Goal: Task Accomplishment & Management: Use online tool/utility

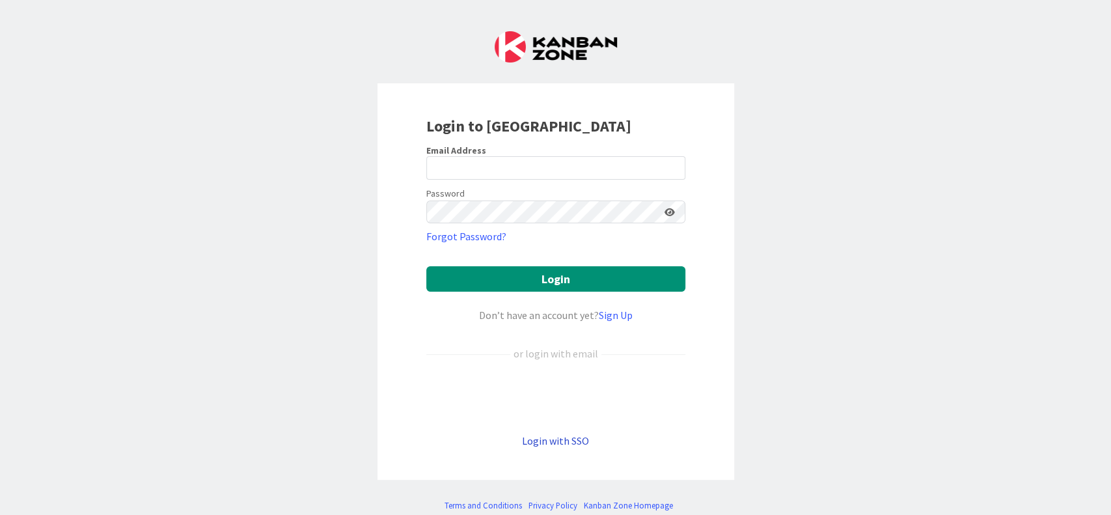
click at [558, 443] on link "Login with SSO" at bounding box center [555, 440] width 67 height 13
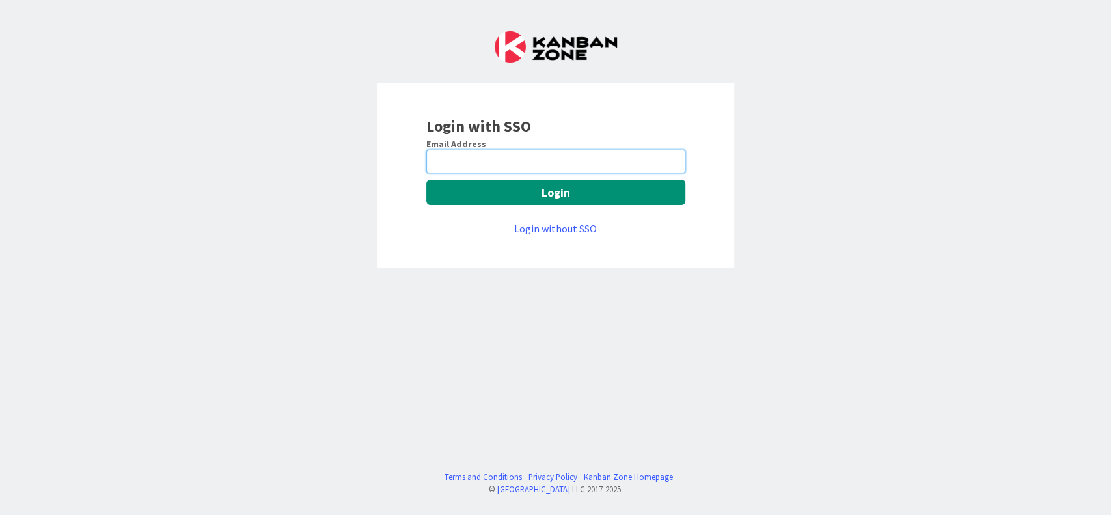
click at [551, 163] on input "email" at bounding box center [555, 161] width 259 height 23
type input "digvijay.singh@mrcglobal.com"
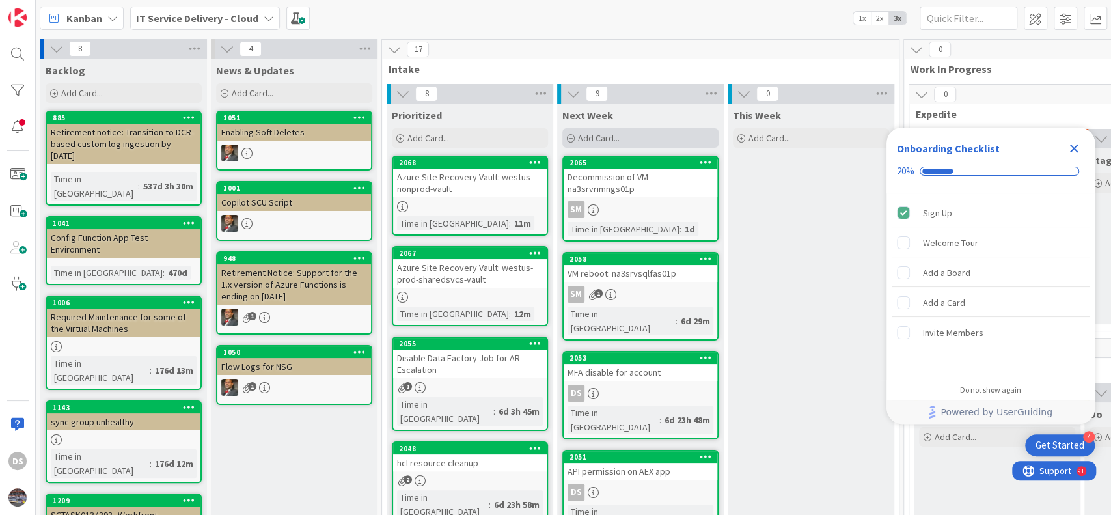
click at [623, 135] on div "Add Card..." at bounding box center [640, 138] width 156 height 20
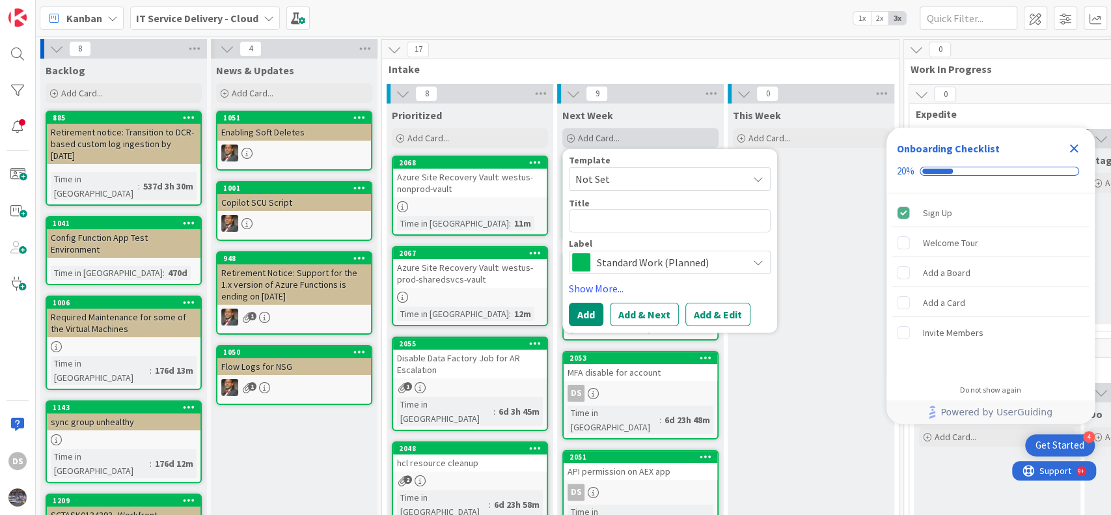
type textarea "x"
type textarea "C"
type textarea "x"
type textarea "9"
type textarea "x"
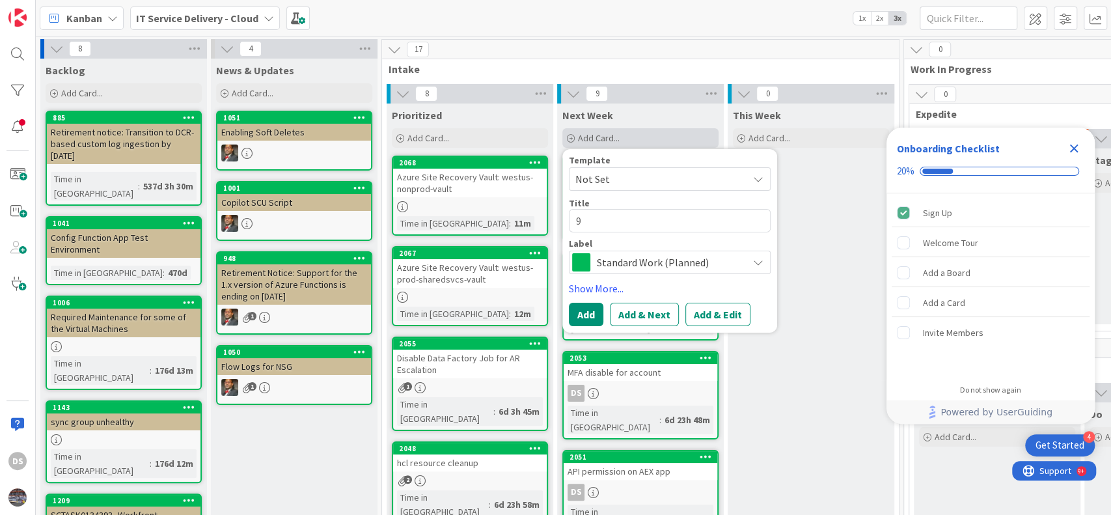
type textarea "90"
type textarea "x"
type textarea "905"
type textarea "x"
type textarea "905"
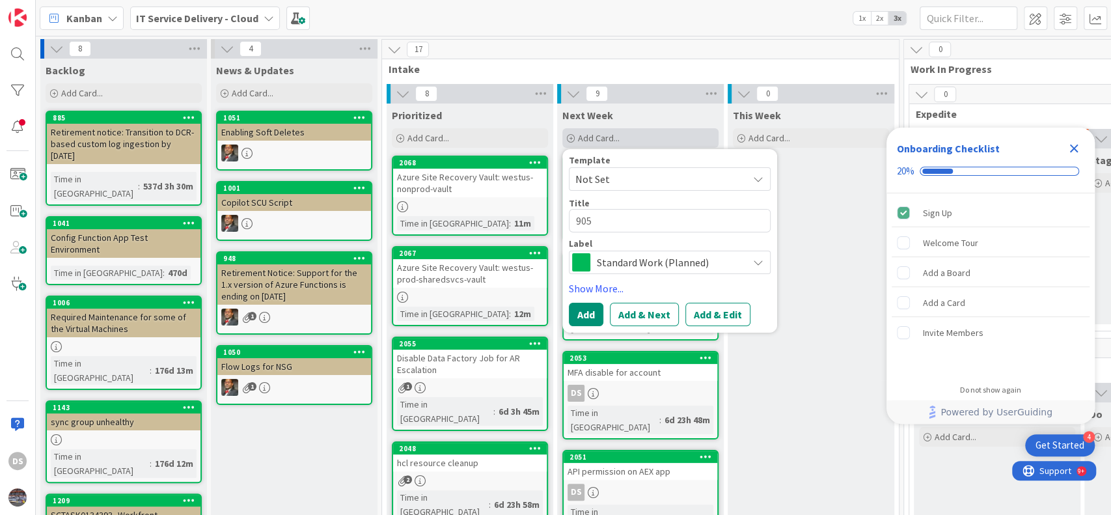
type textarea "x"
type textarea "905 c"
type textarea "x"
type textarea "905 co"
type textarea "x"
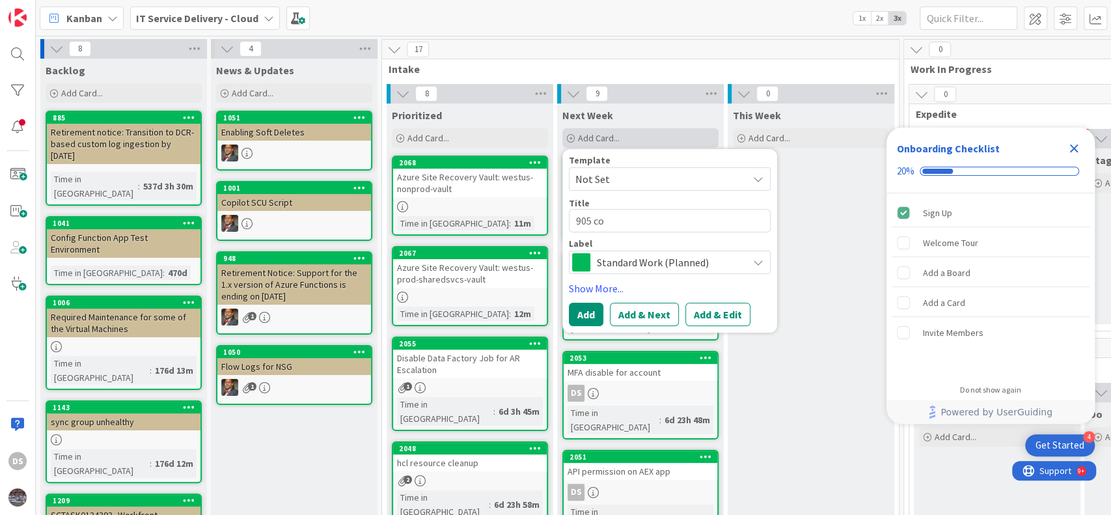
type textarea "905 com"
type textarea "x"
type textarea "905 comp"
type textarea "x"
type textarea "905 compu"
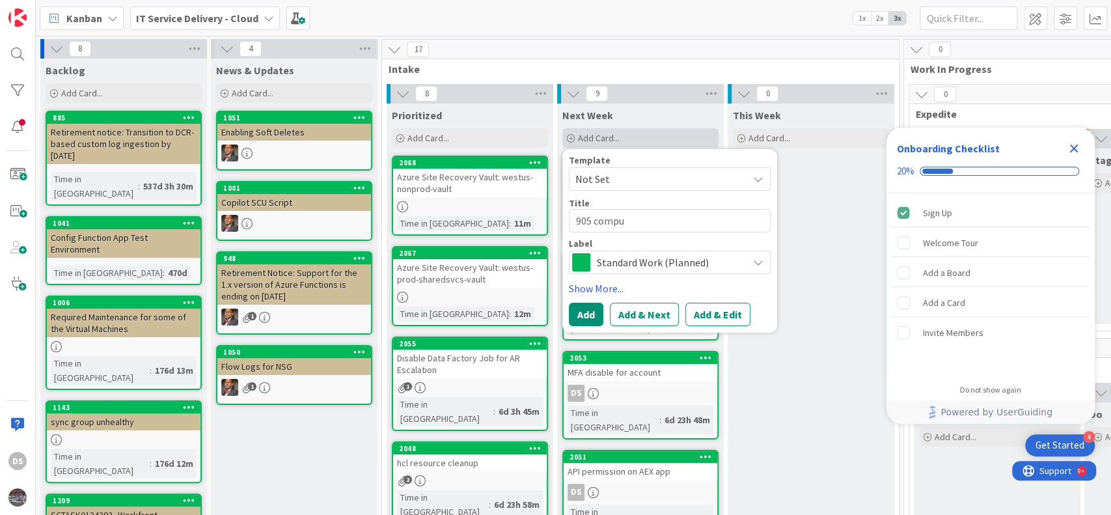
type textarea "x"
type textarea "905 comput"
type textarea "x"
type textarea "905 compute"
type textarea "x"
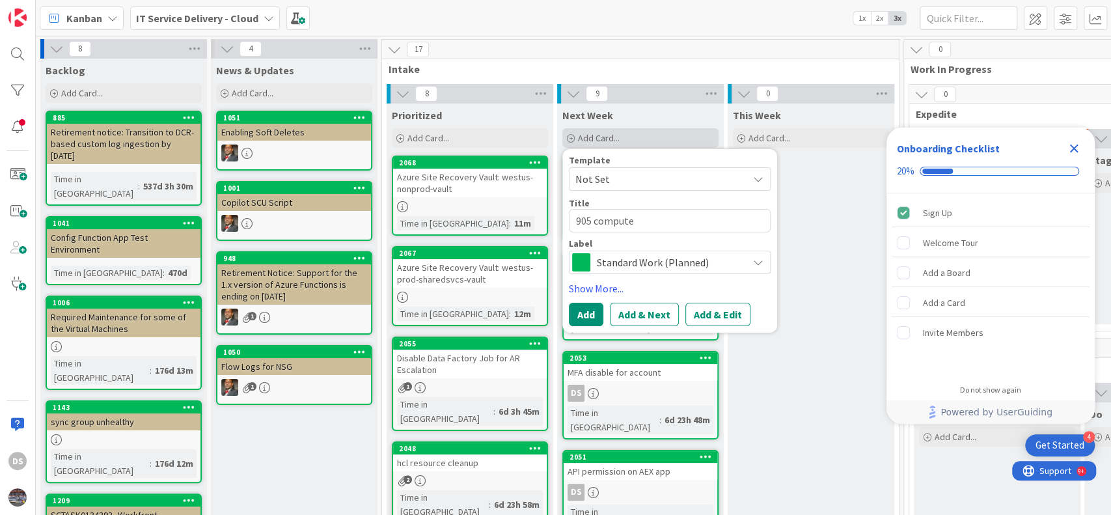
type textarea "905 computer"
type textarea "x"
type textarea "905 computer"
type textarea "x"
type textarea "905 computer a"
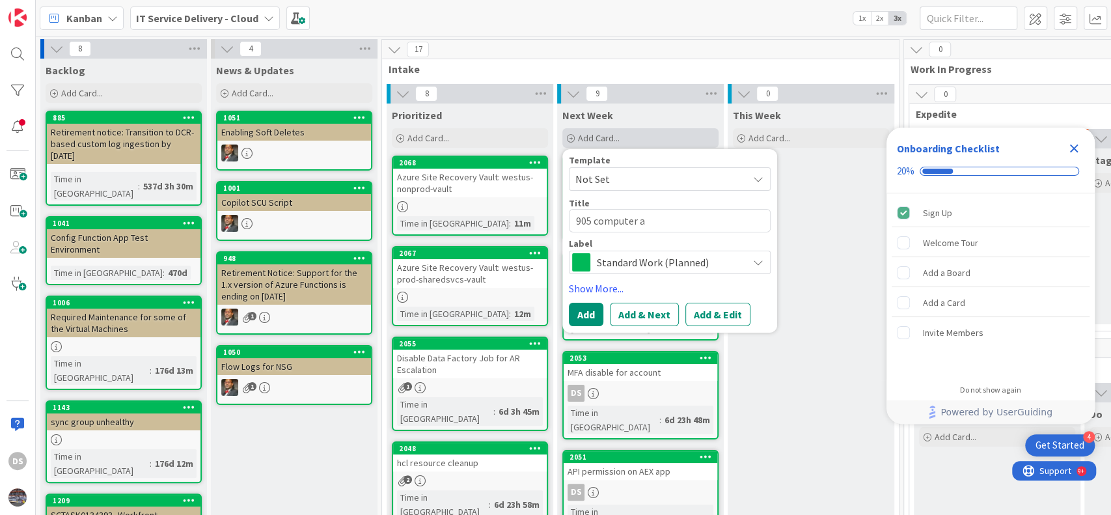
type textarea "x"
type textarea "905 computer ac"
type textarea "x"
type textarea "905 computer acc"
type textarea "x"
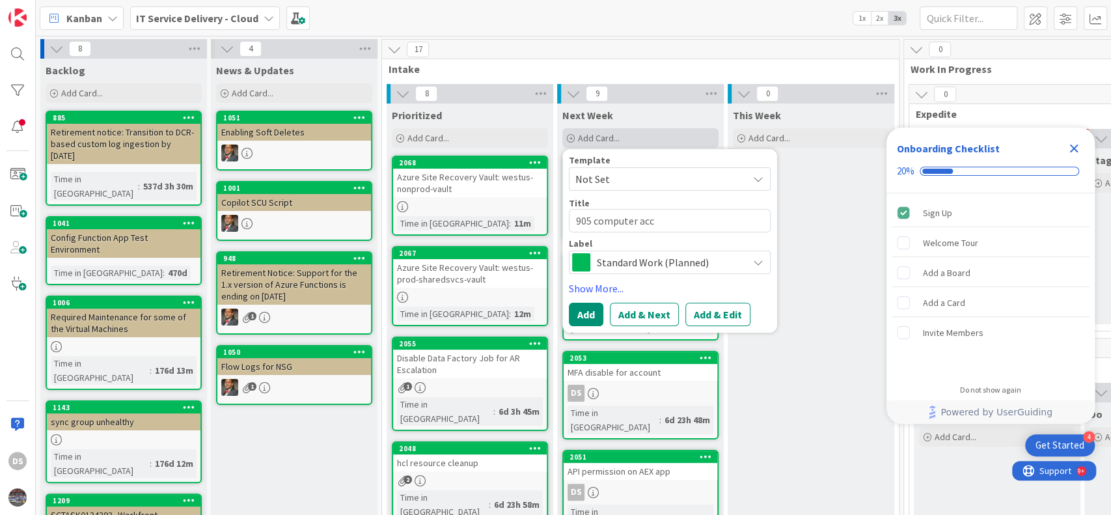
type textarea "905 computer acco"
type textarea "x"
type textarea "905 computer accou"
type textarea "x"
type textarea "905 computer accoun"
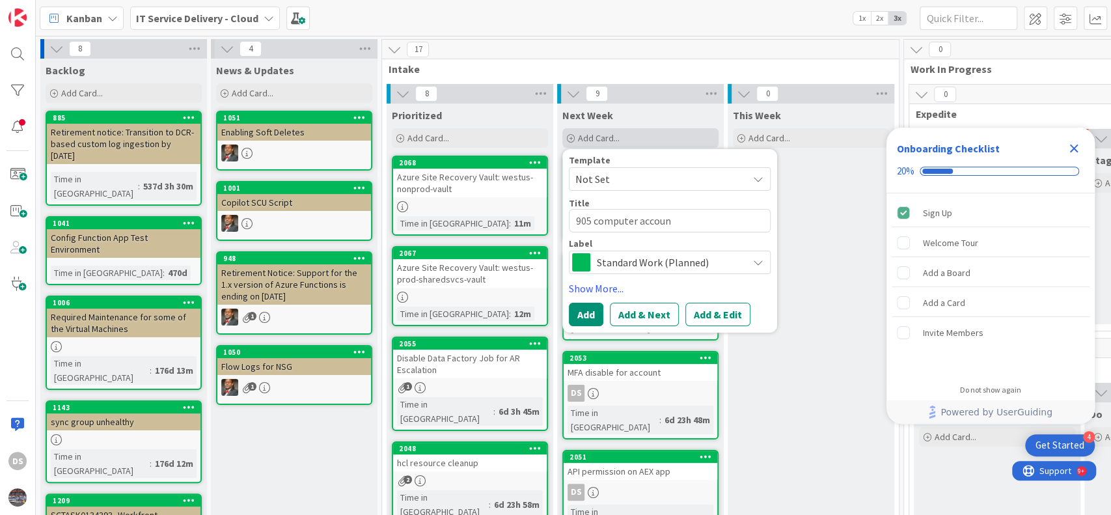
type textarea "x"
type textarea "905 computer account"
type textarea "x"
type textarea "905 computer account"
type textarea "x"
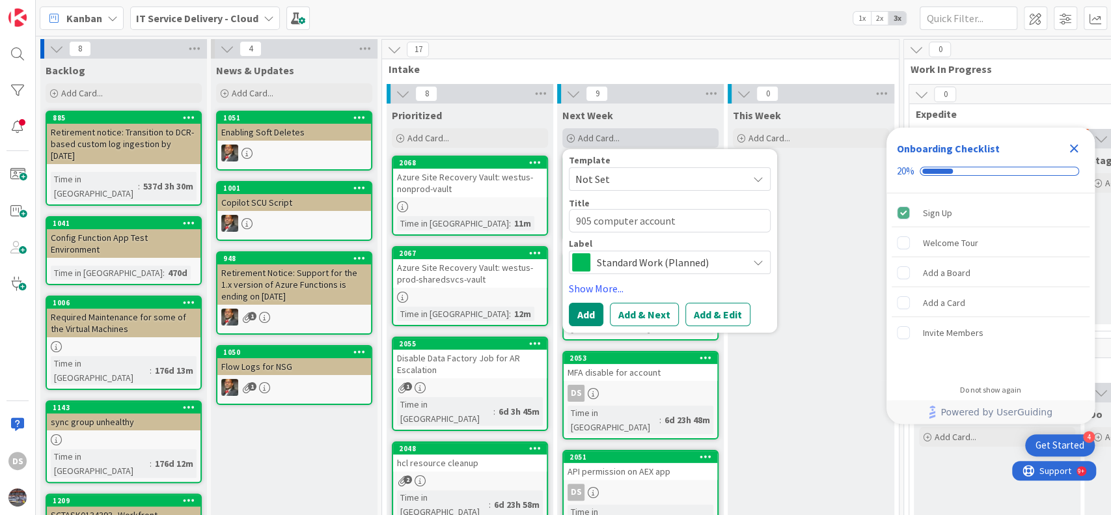
type textarea "905 computer account d"
type textarea "x"
type textarea "905 computer account de"
type textarea "x"
type textarea "905 computer account del"
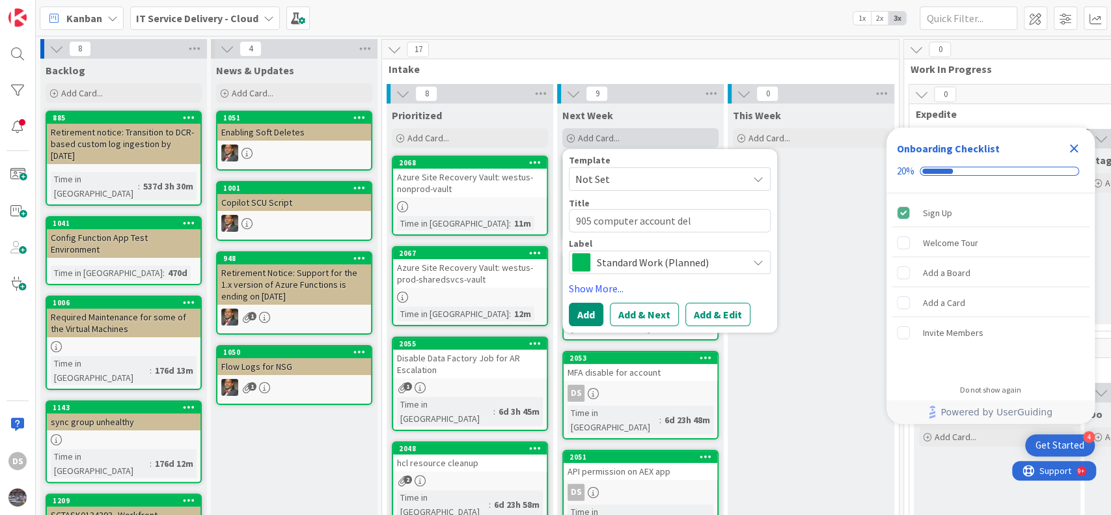
type textarea "x"
type textarea "905 computer account dele"
type textarea "x"
type textarea "905 computer account delet"
type textarea "x"
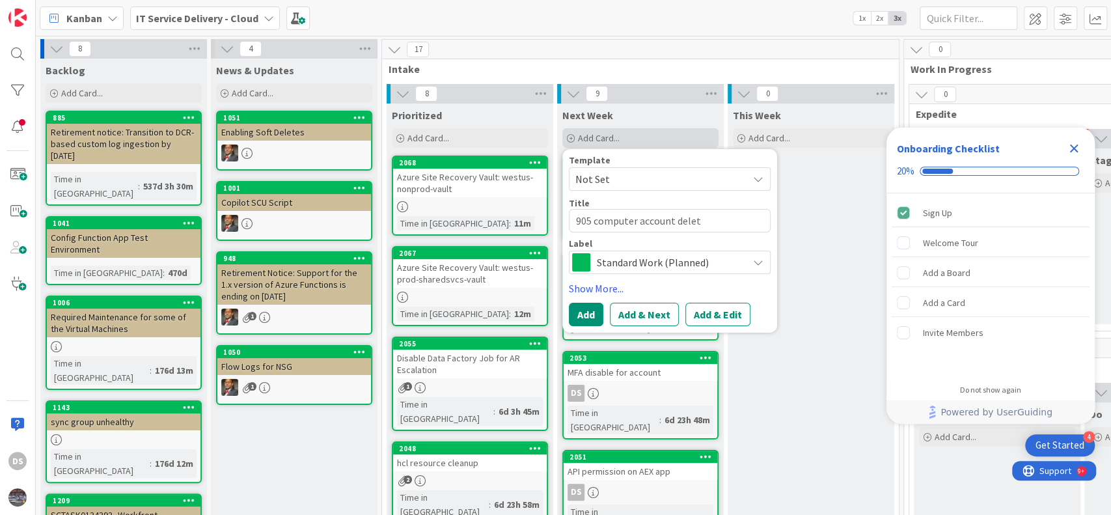
type textarea "905 computer account deleti"
type textarea "x"
type textarea "905 computer account deletio"
type textarea "x"
type textarea "905 computer account deletion"
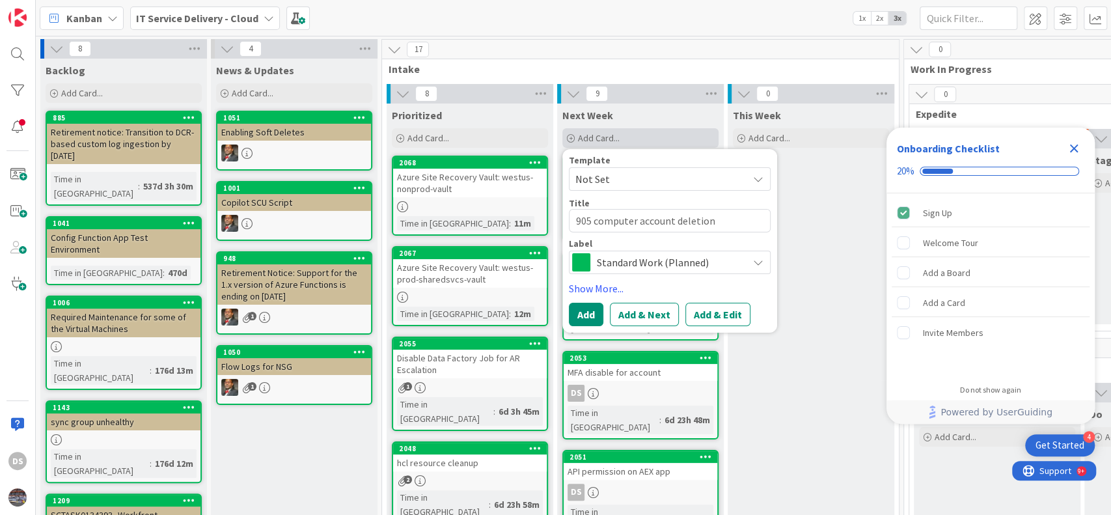
type textarea "x"
type textarea "905 computer account deletion"
type textarea "x"
type textarea "905 computer account deletion f"
type textarea "x"
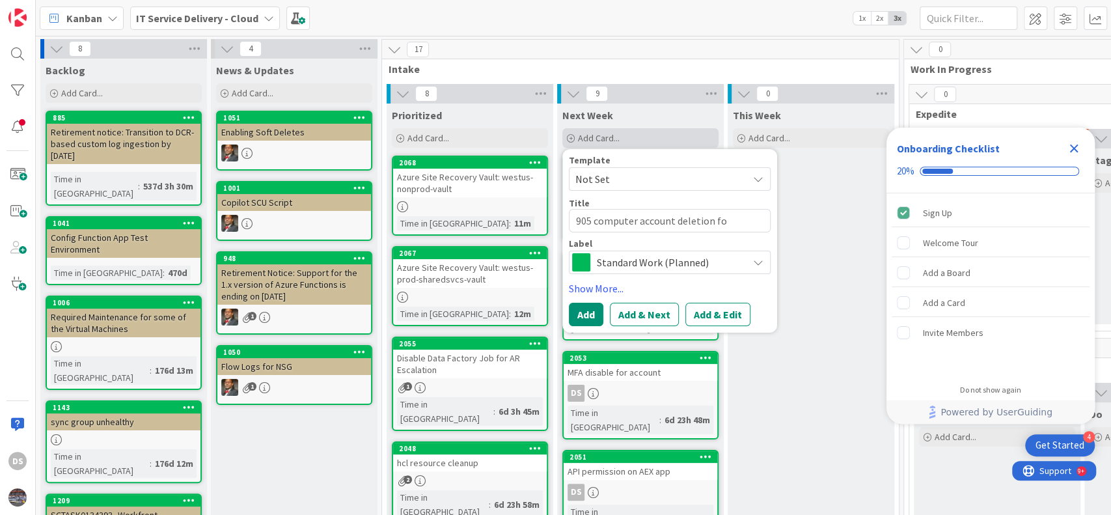
type textarea "905 computer account deletion for"
type textarea "x"
type textarea "905 computer account deletion for"
type textarea "x"
type textarea "905 computer account deletion for T"
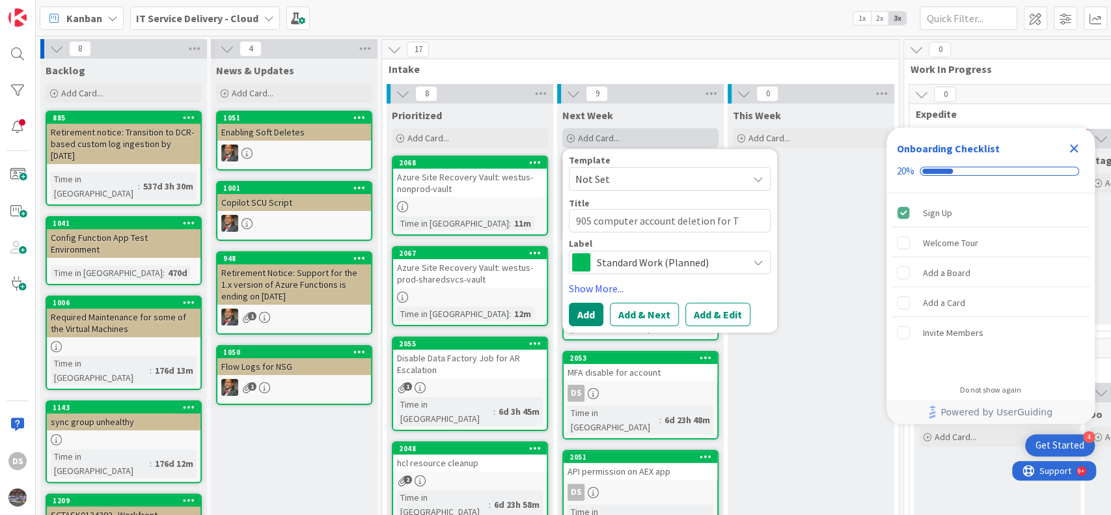
type textarea "x"
type textarea "905 computer account deletion for Te"
type textarea "x"
type textarea "905 computer account deletion for Tes"
type textarea "x"
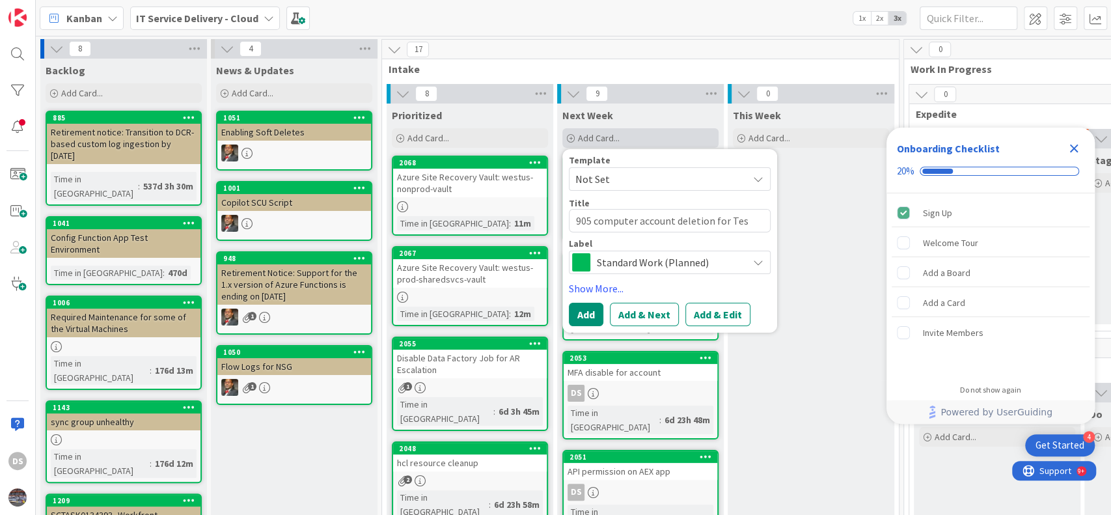
type textarea "905 computer account deletion for Test"
type textarea "x"
type textarea "905 computer account deletion for Test"
type textarea "x"
type textarea "905 computer account deletion for Test K"
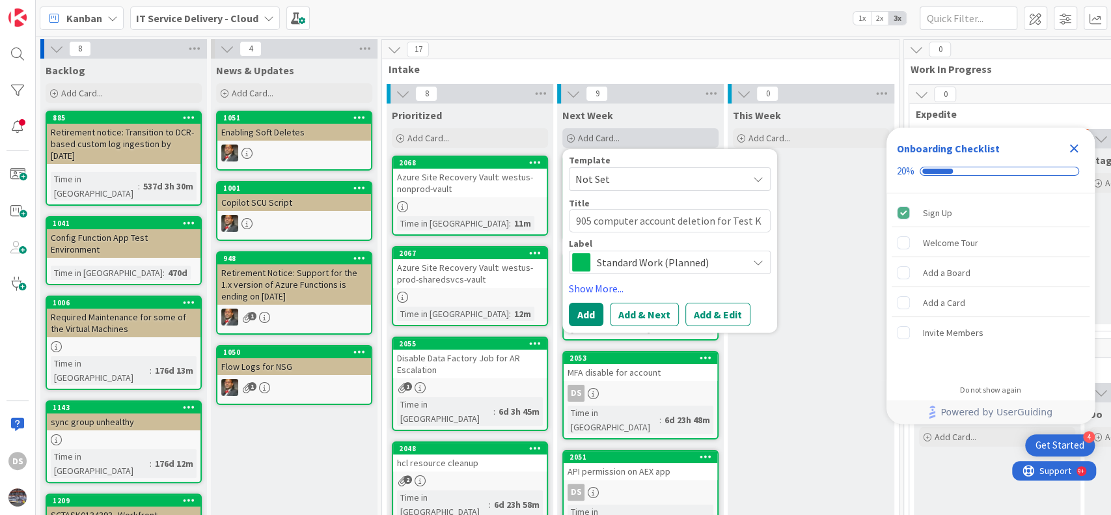
type textarea "x"
type textarea "905 computer account deletion for Test Ki"
type textarea "x"
type textarea "905 computer account deletion for Test Kit"
type textarea "x"
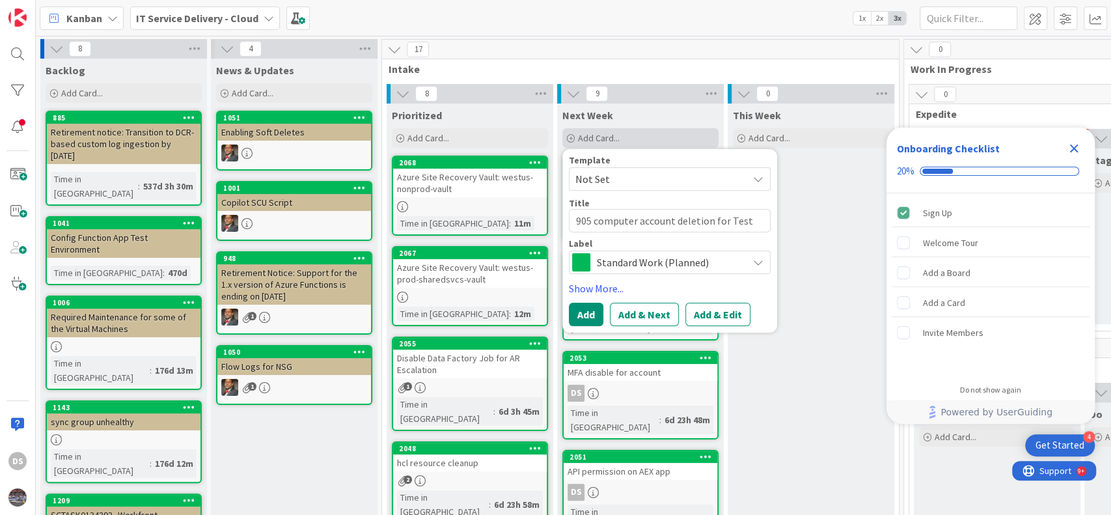
type textarea "905 computer account deletion for Test Kitc"
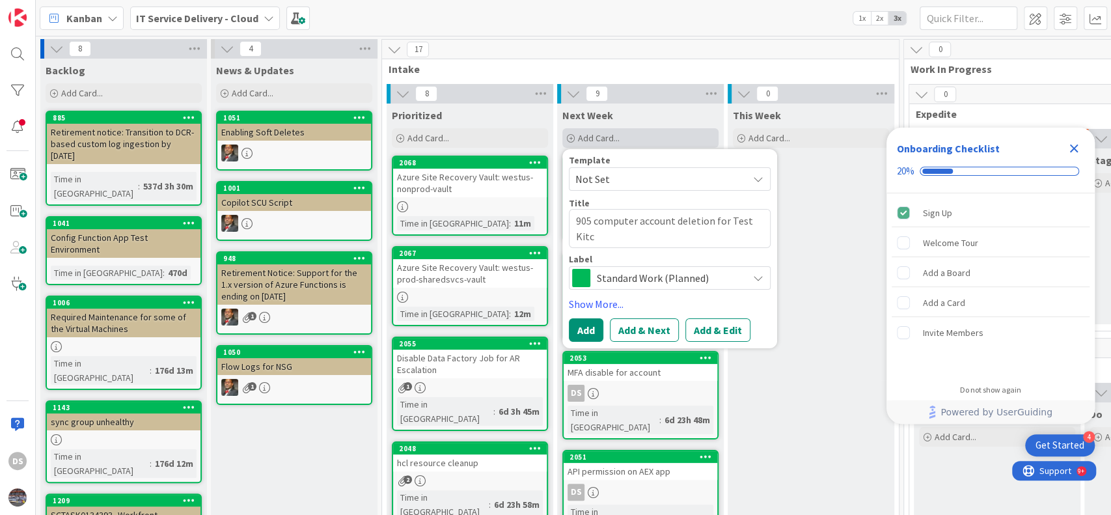
type textarea "x"
type textarea "905 computer account deletion for Test Kitch"
type textarea "x"
type textarea "905 computer account deletion for Test Kitche"
type textarea "x"
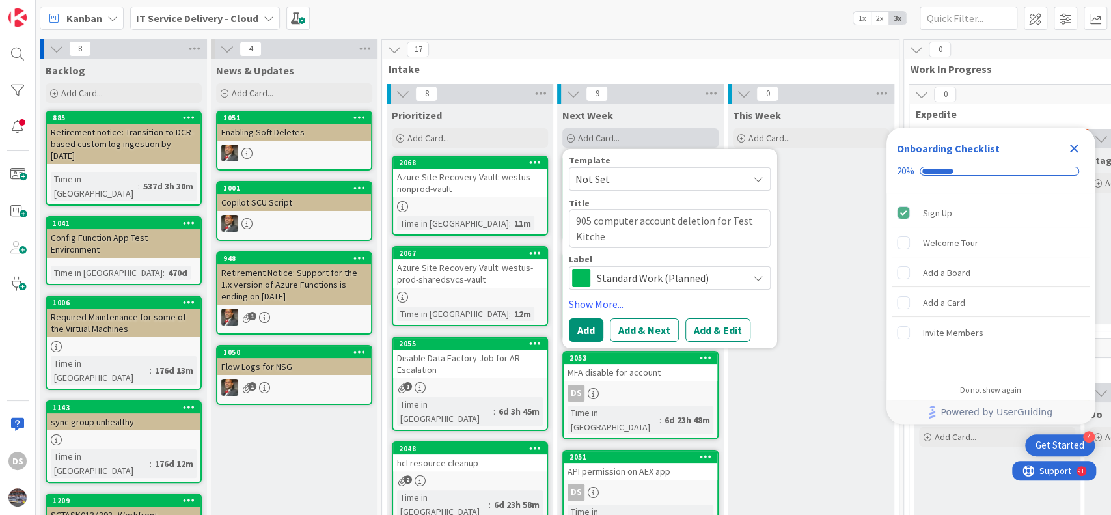
type textarea "905 computer account deletion for Test Kitched"
type textarea "x"
type textarea "905 computer account deletion for Test Kitche"
type textarea "x"
type textarea "905 computer account deletion for Test Kitchen"
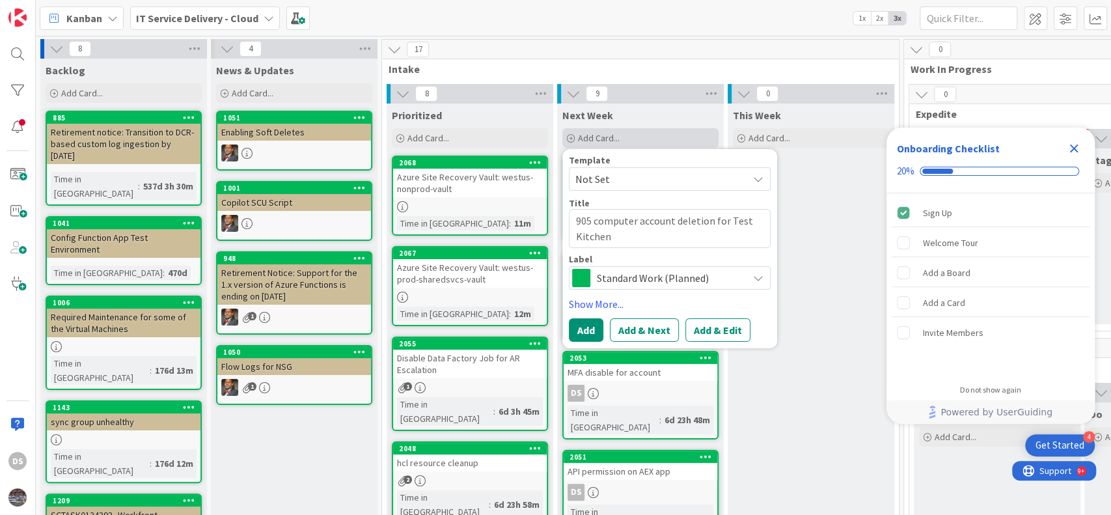
type textarea "x"
type textarea "905 computer account deletion for Test Kitchen"
type textarea "x"
type textarea "905 computer account deletion for Test Kitchen OU"
type textarea "x"
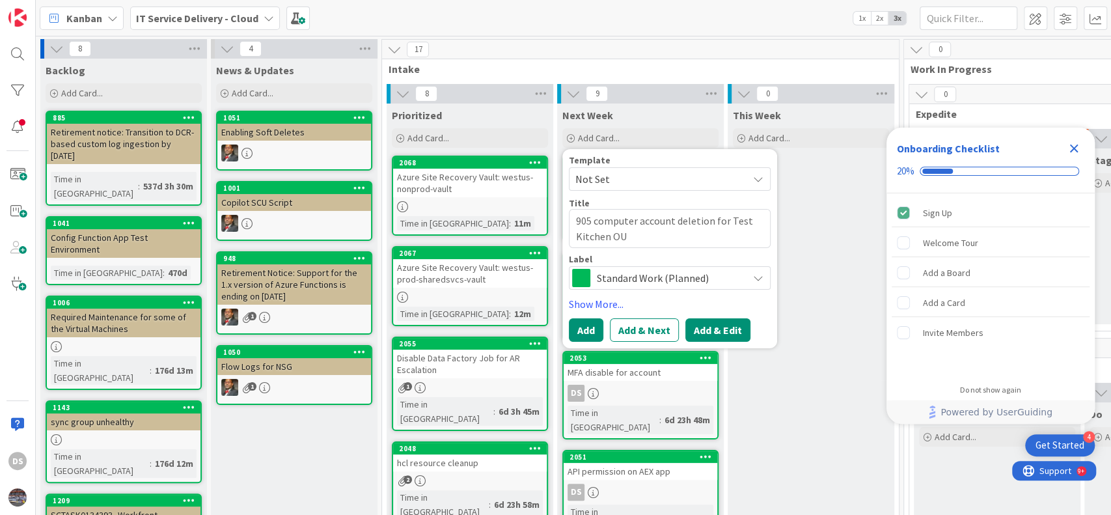
type textarea "905 computer account deletion for Test Kitchen OU"
click at [710, 323] on button "Add & Edit" at bounding box center [717, 329] width 65 height 23
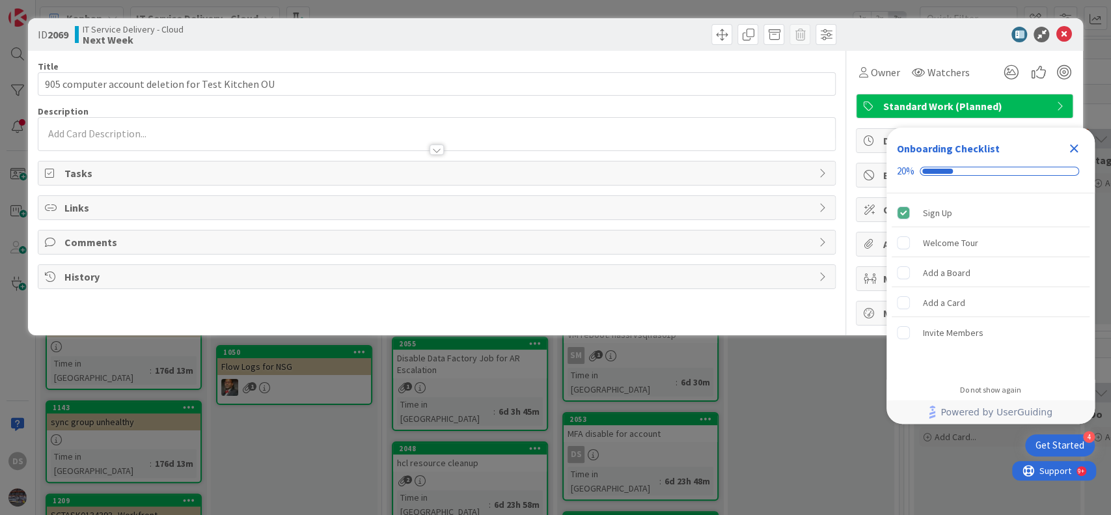
click at [463, 131] on div at bounding box center [436, 134] width 797 height 33
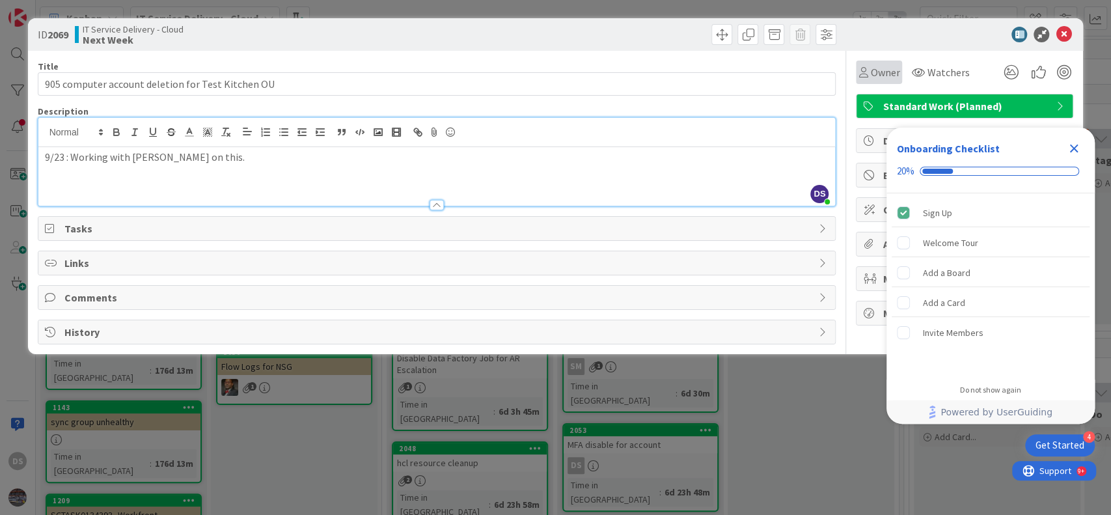
click at [873, 66] on span "Owner" at bounding box center [884, 72] width 29 height 16
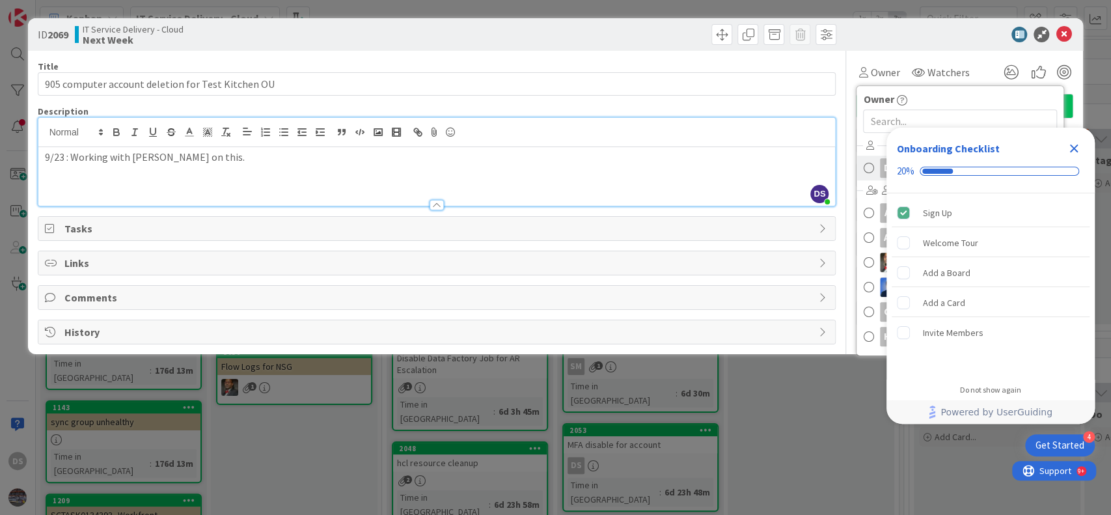
click at [871, 169] on span at bounding box center [868, 168] width 10 height 20
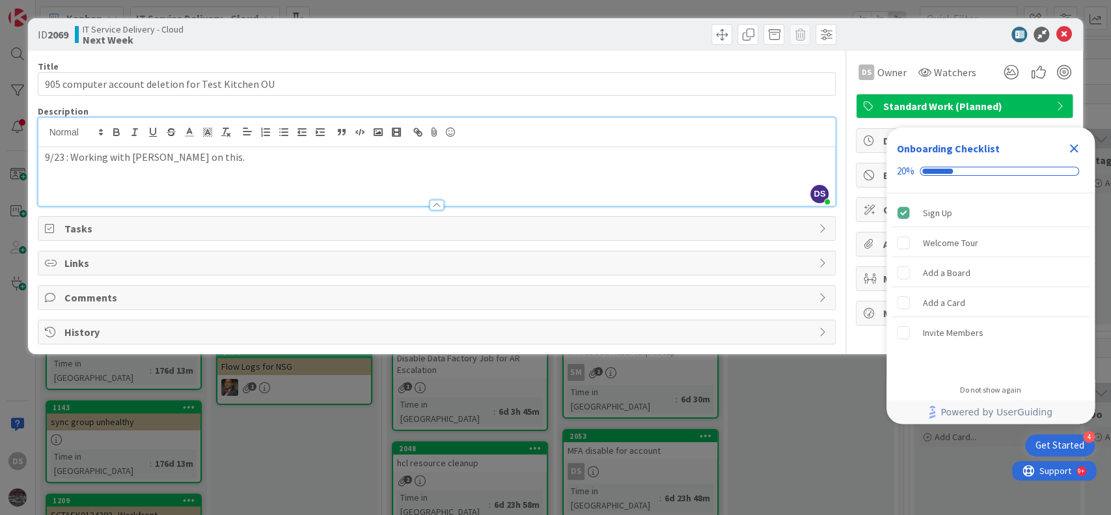
click at [1076, 149] on icon "Close Checklist" at bounding box center [1074, 148] width 8 height 8
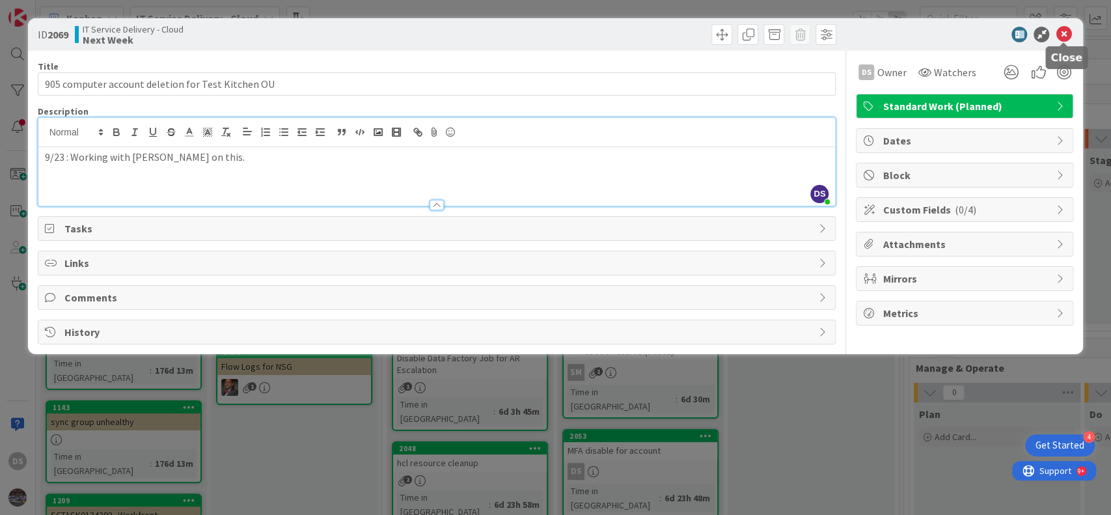
click at [1061, 38] on icon at bounding box center [1064, 35] width 16 height 16
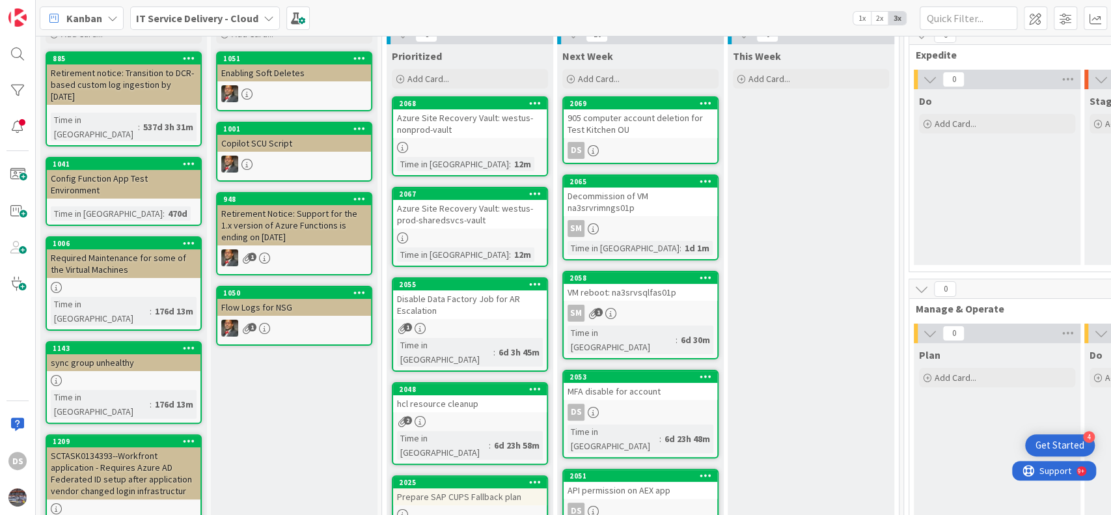
scroll to position [87, 0]
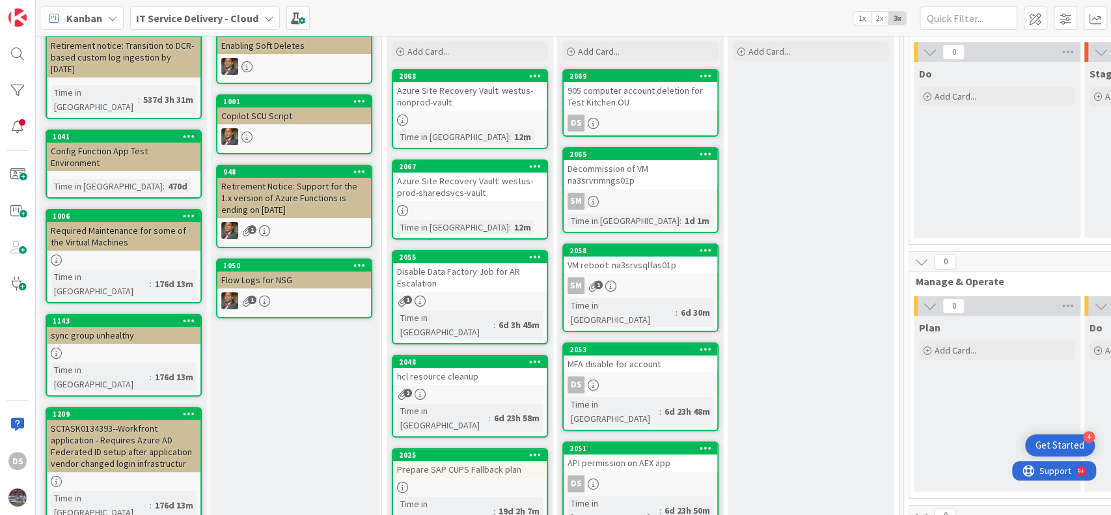
click at [672, 355] on div "MFA disable for account" at bounding box center [641, 363] width 154 height 17
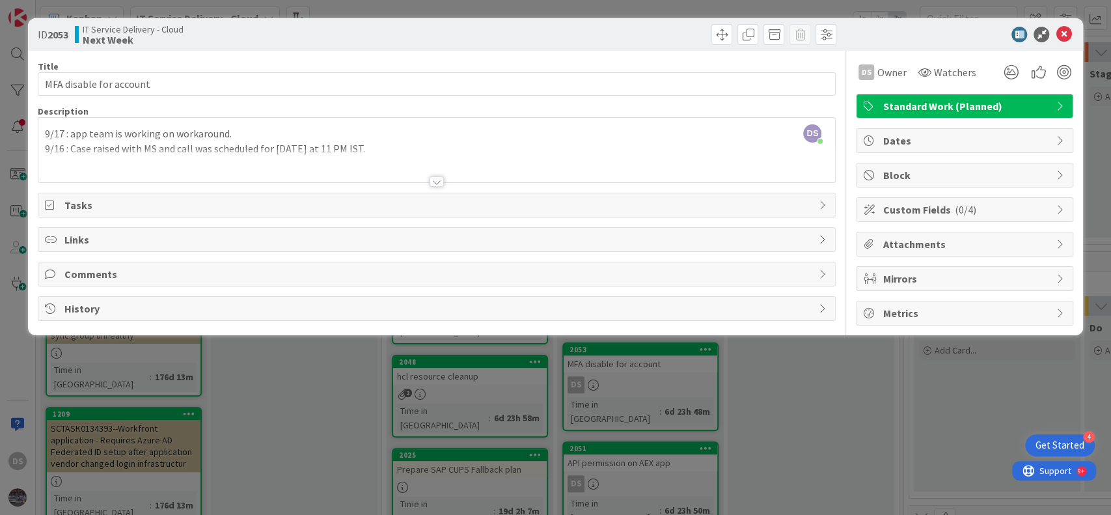
click at [43, 133] on div "DS [PERSON_NAME] just joined 9/17 : app team is working on workaround. 9/16 : C…" at bounding box center [436, 150] width 797 height 64
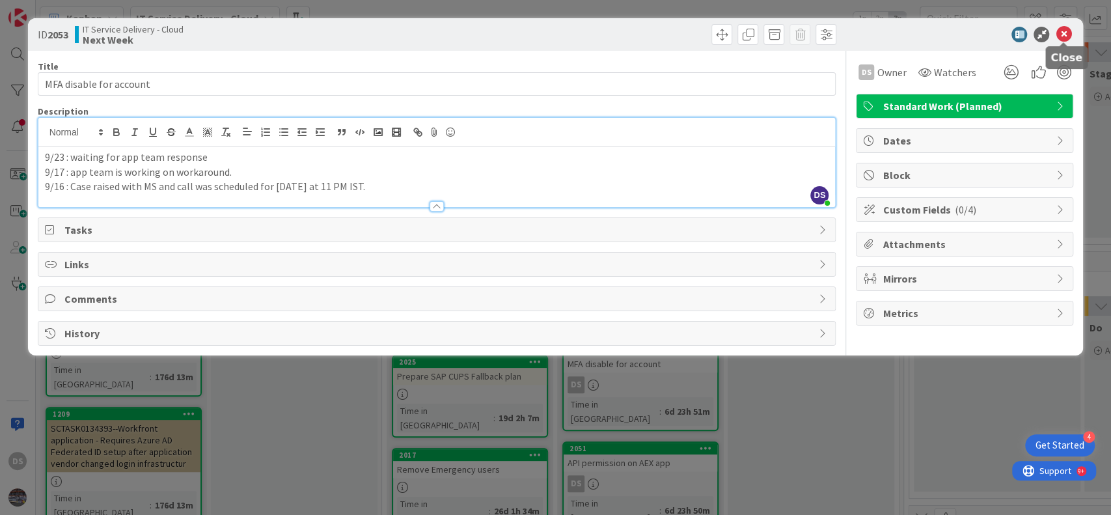
click at [1057, 36] on icon at bounding box center [1064, 35] width 16 height 16
